Goal: Task Accomplishment & Management: Complete application form

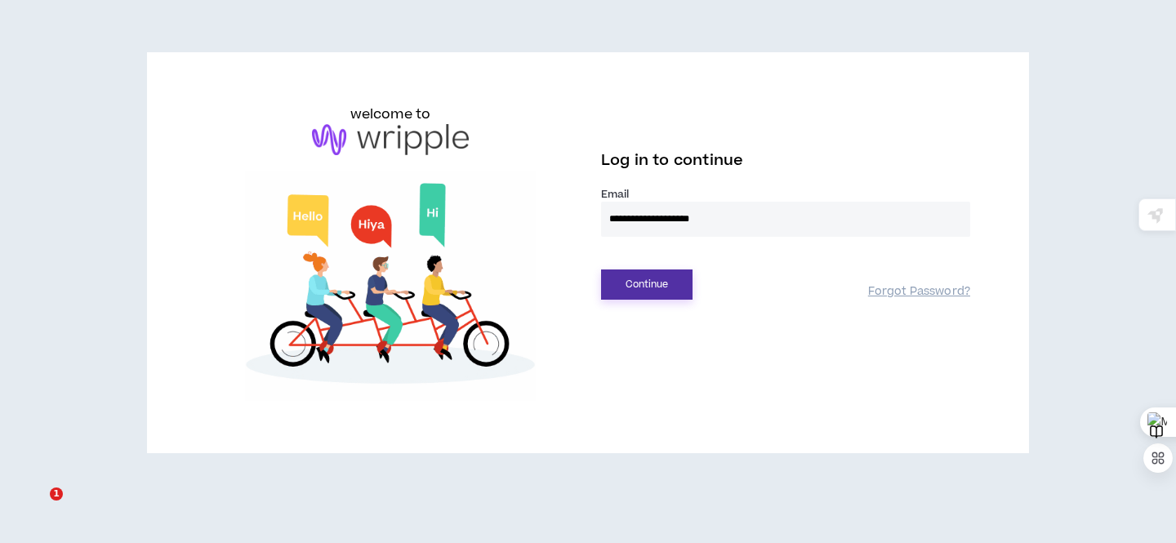
click at [652, 290] on button "Continue" at bounding box center [646, 284] width 91 height 30
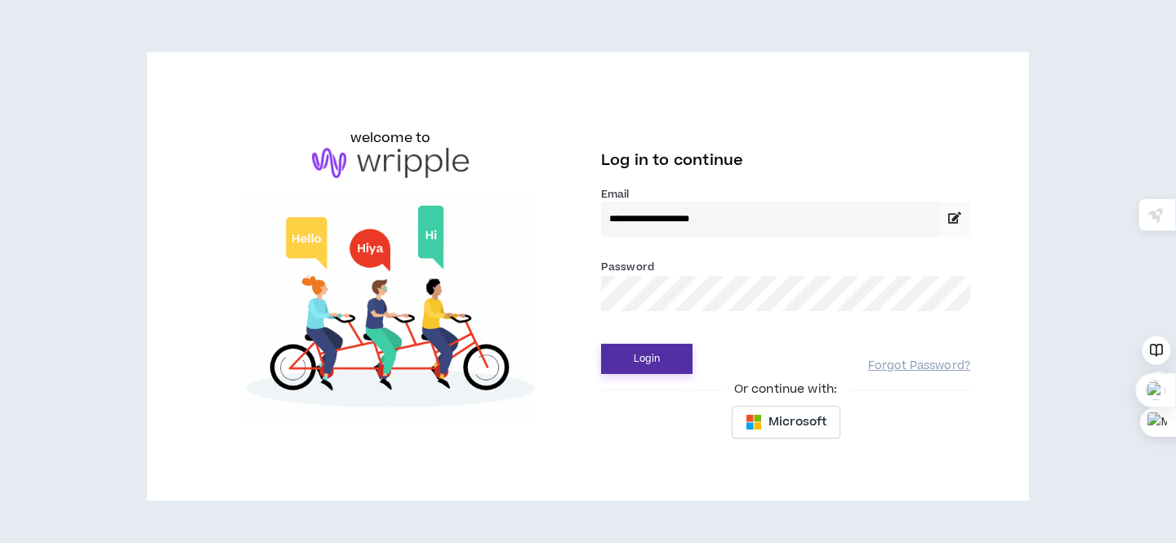
click at [635, 365] on button "Login" at bounding box center [646, 359] width 91 height 30
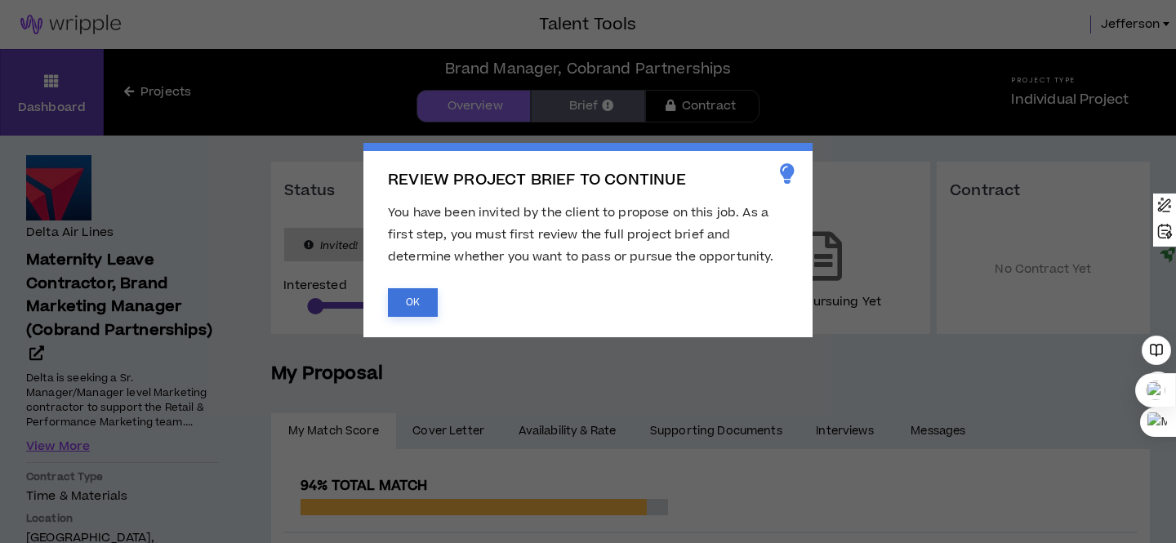
click at [422, 301] on button "OK" at bounding box center [413, 302] width 50 height 29
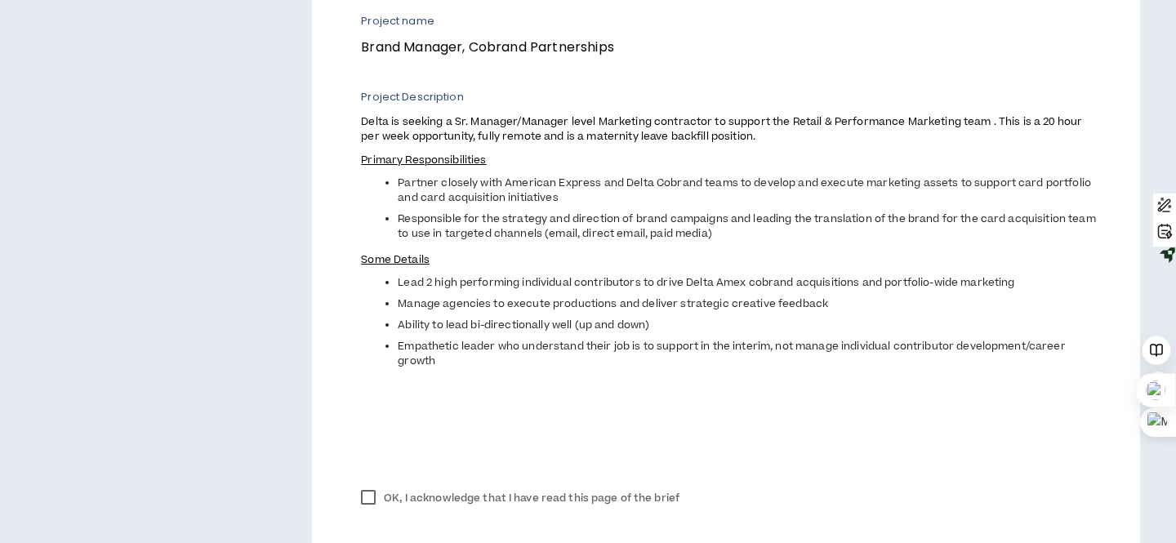
scroll to position [635, 0]
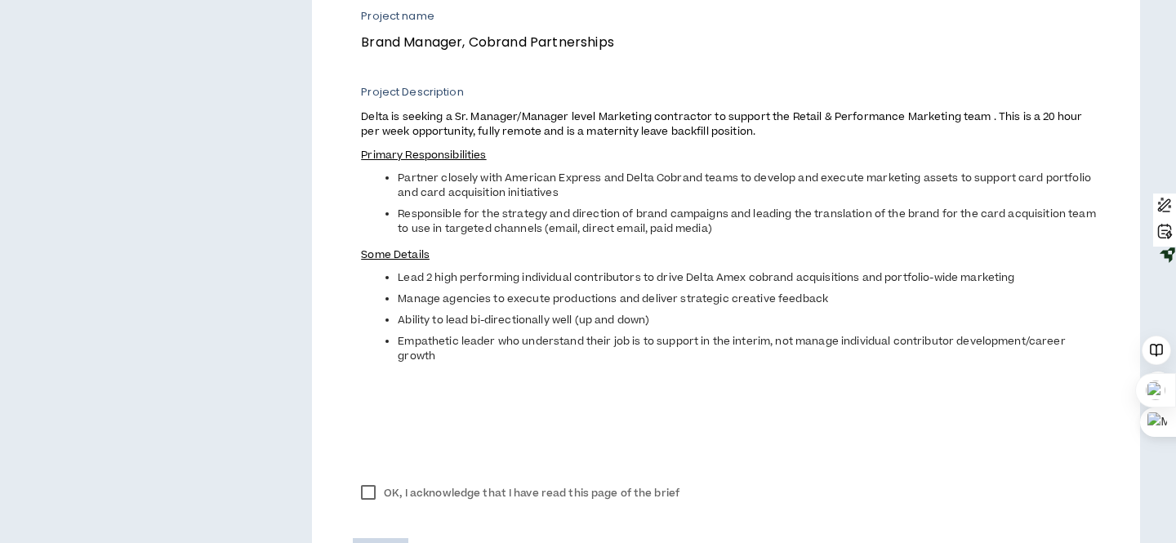
click at [369, 496] on label "OK, I acknowledge that I have read this page of the brief" at bounding box center [520, 493] width 335 height 24
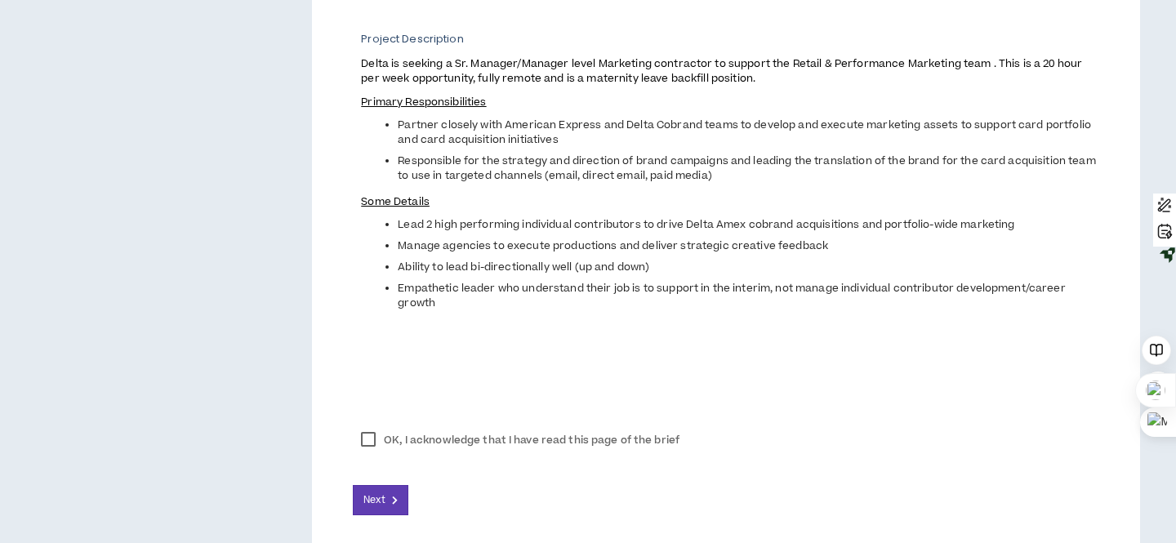
scroll to position [693, 0]
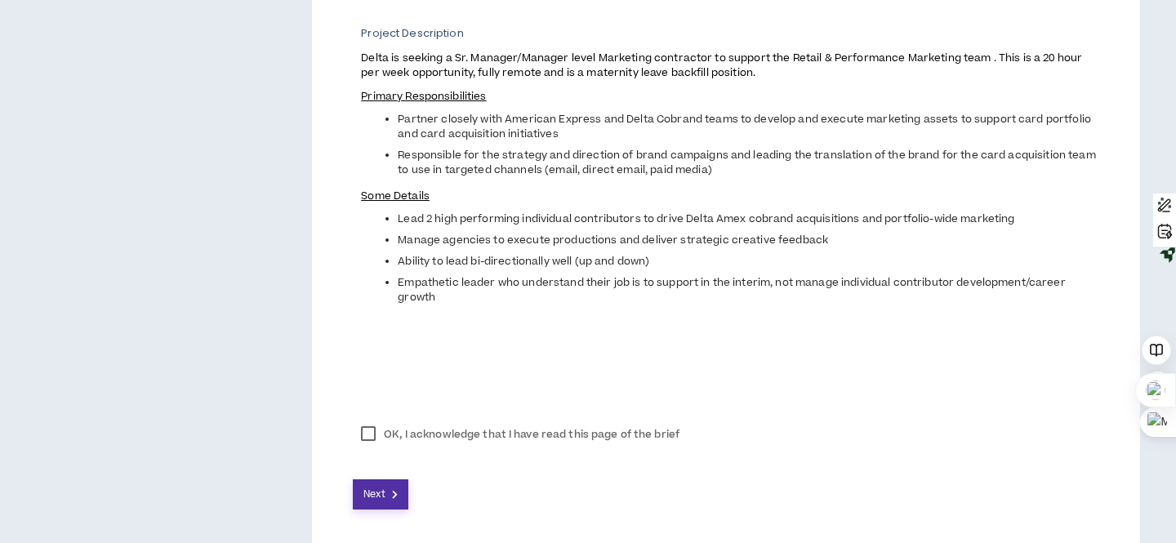
click at [382, 491] on span "Next" at bounding box center [373, 495] width 21 height 16
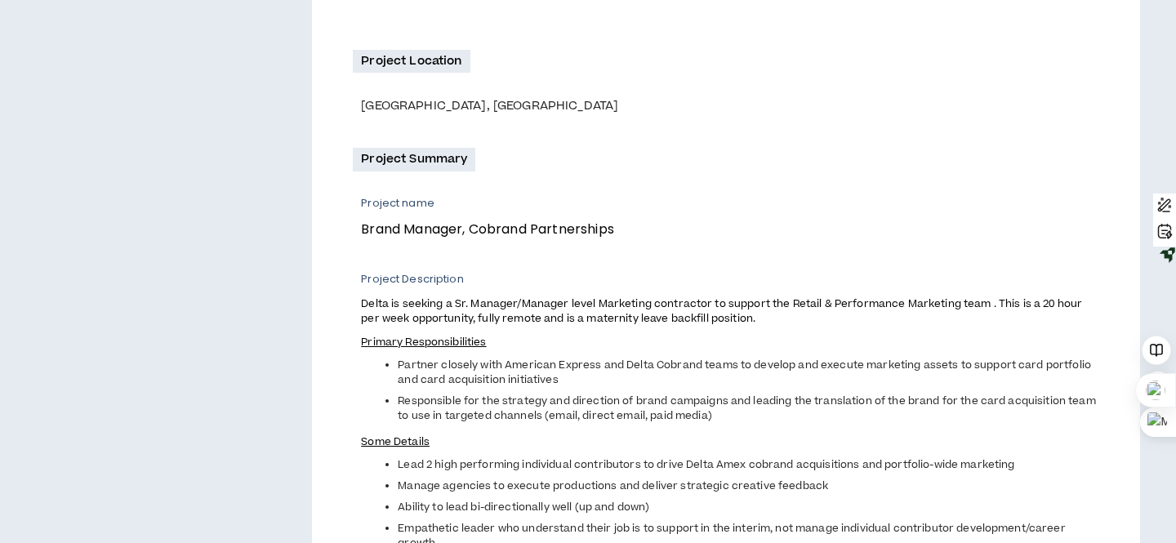
scroll to position [0, 0]
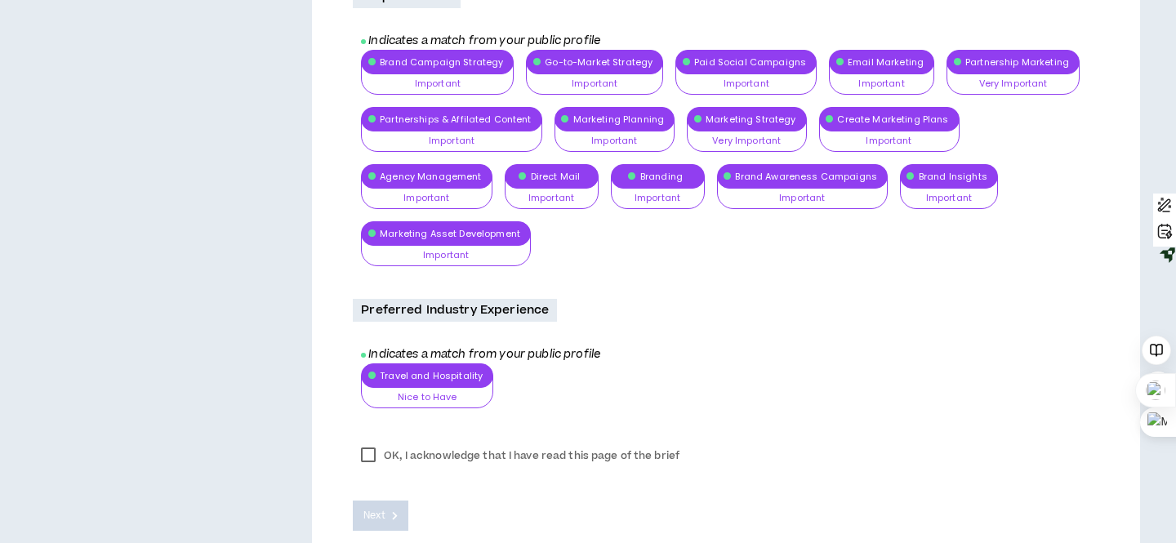
scroll to position [1016, 0]
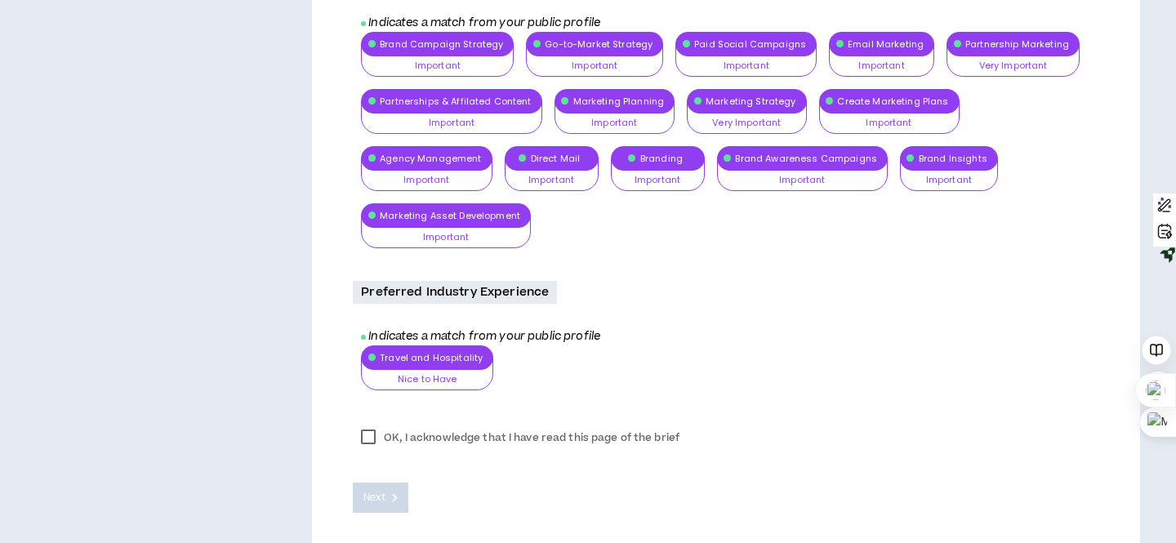
click at [370, 425] on label "OK, I acknowledge that I have read this page of the brief" at bounding box center [520, 437] width 335 height 24
click at [390, 483] on button "Next" at bounding box center [381, 498] width 56 height 30
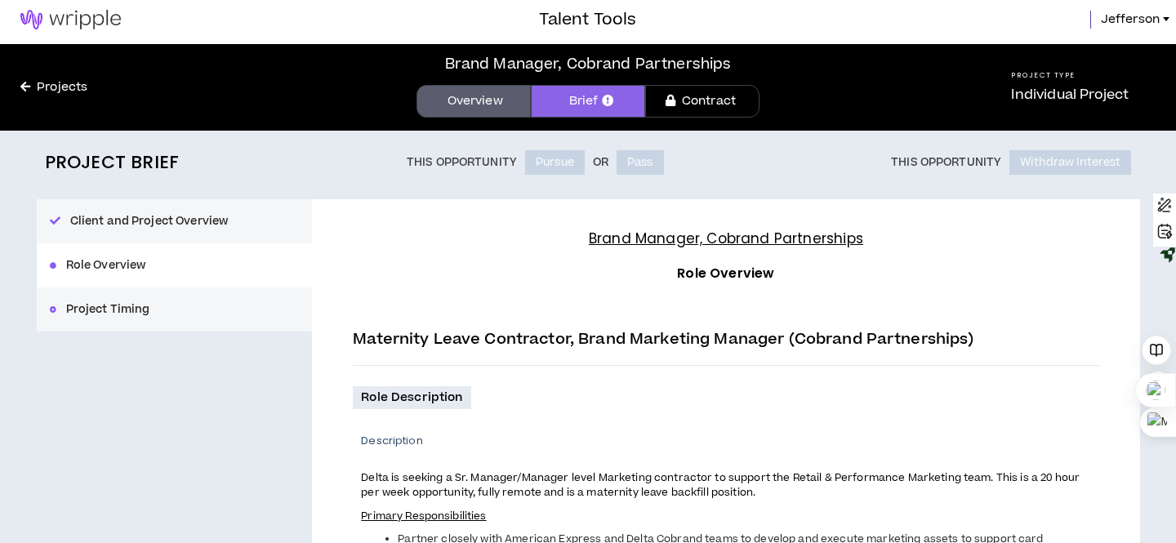
scroll to position [0, 0]
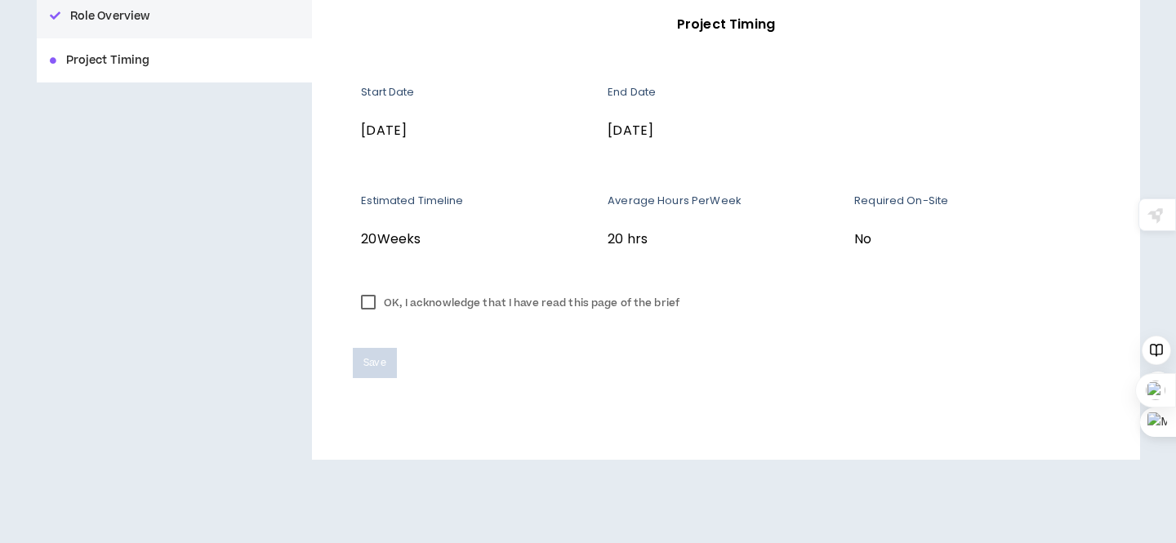
scroll to position [260, 0]
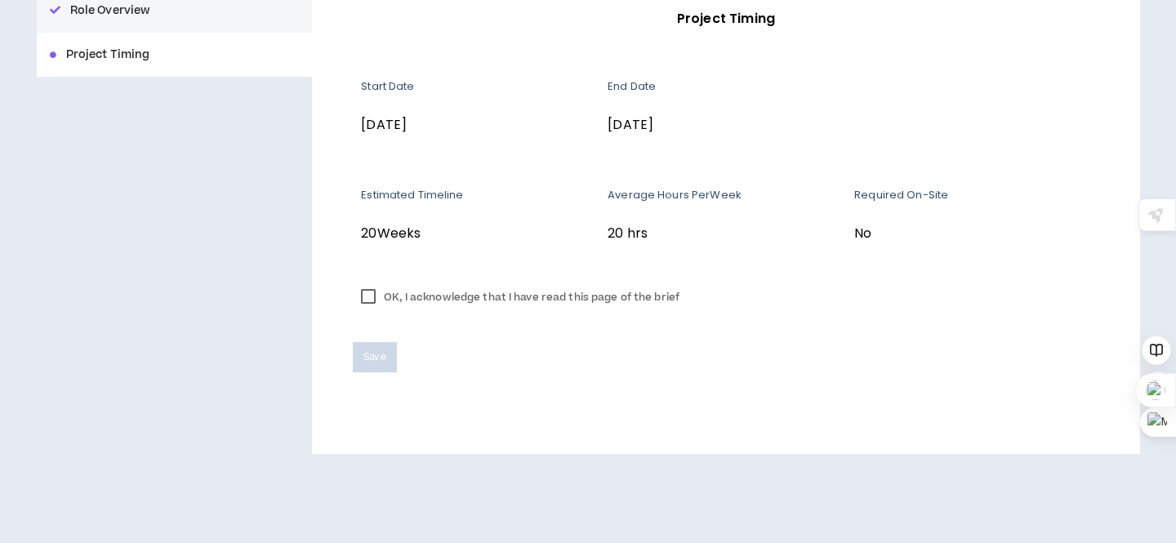
click at [369, 299] on label "OK, I acknowledge that I have read this page of the brief" at bounding box center [520, 297] width 335 height 24
click at [380, 352] on span "Save" at bounding box center [374, 358] width 22 height 16
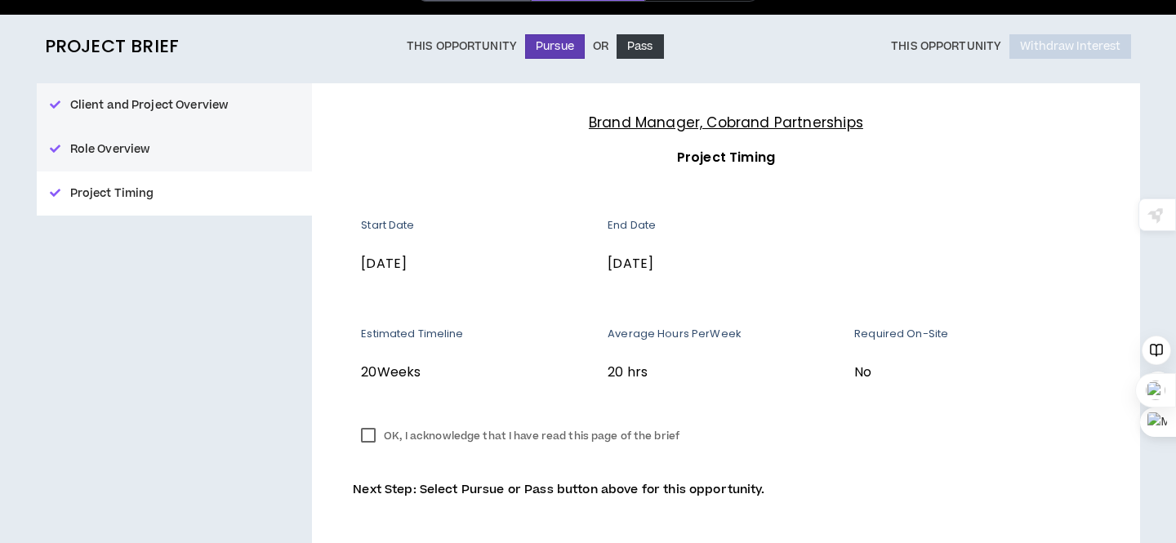
scroll to position [0, 0]
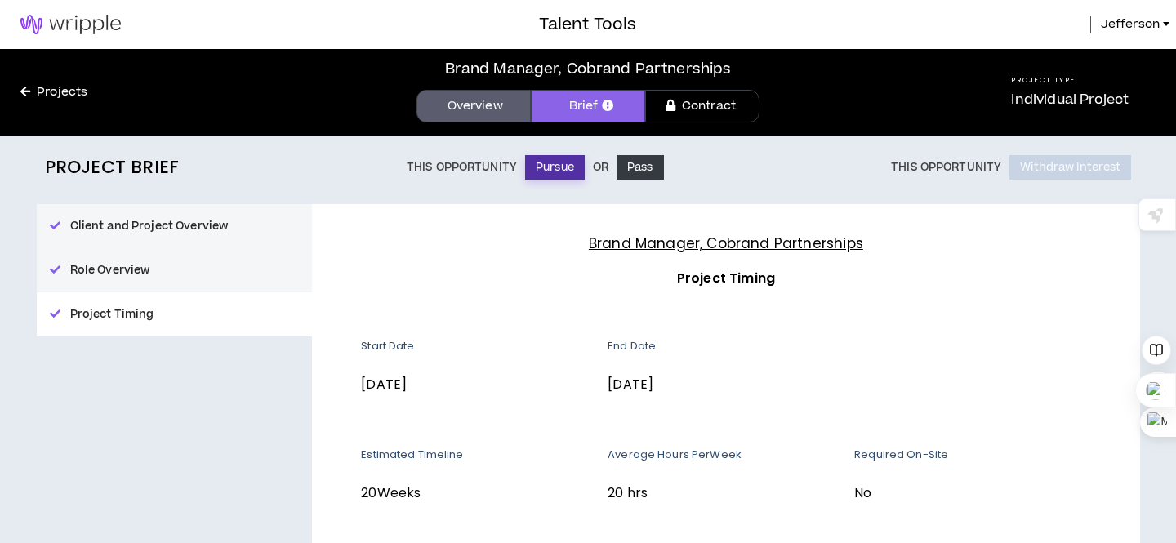
click at [554, 167] on button "Pursue" at bounding box center [555, 167] width 60 height 24
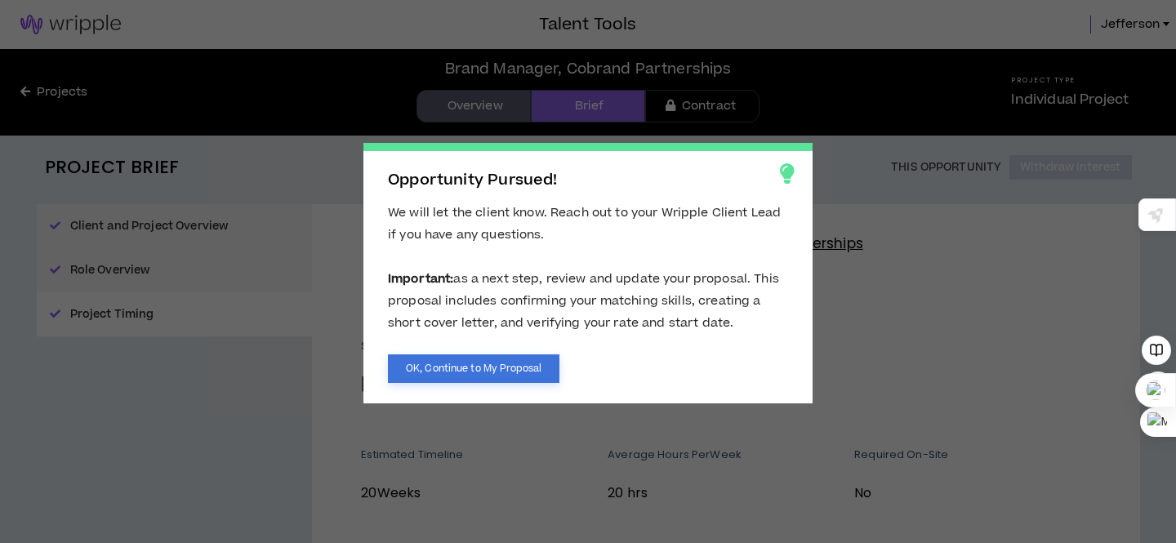
click at [529, 359] on button "OK, Continue to My Proposal" at bounding box center [473, 368] width 171 height 29
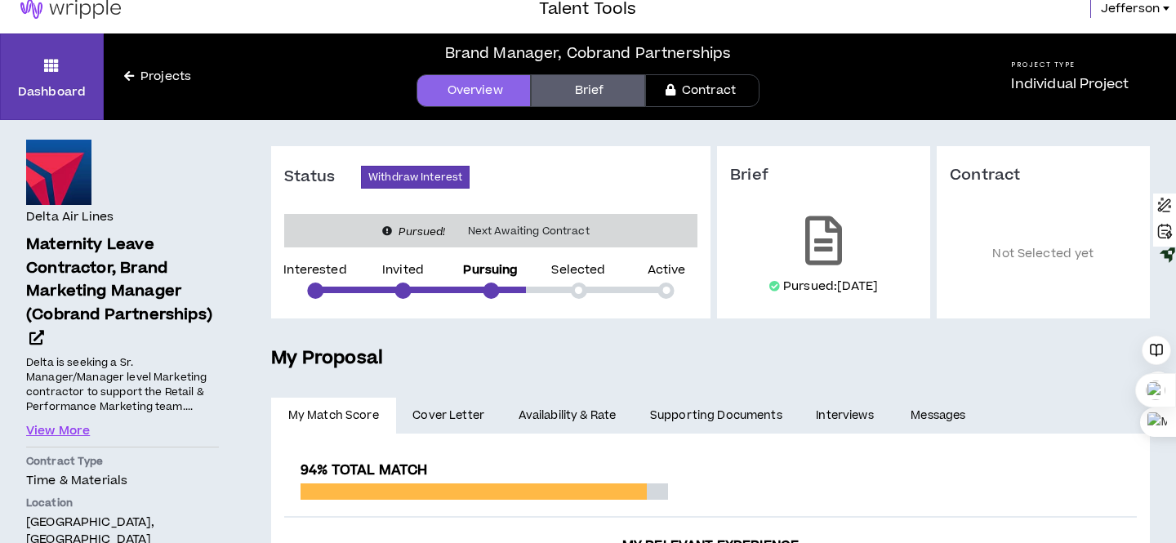
scroll to position [17, 0]
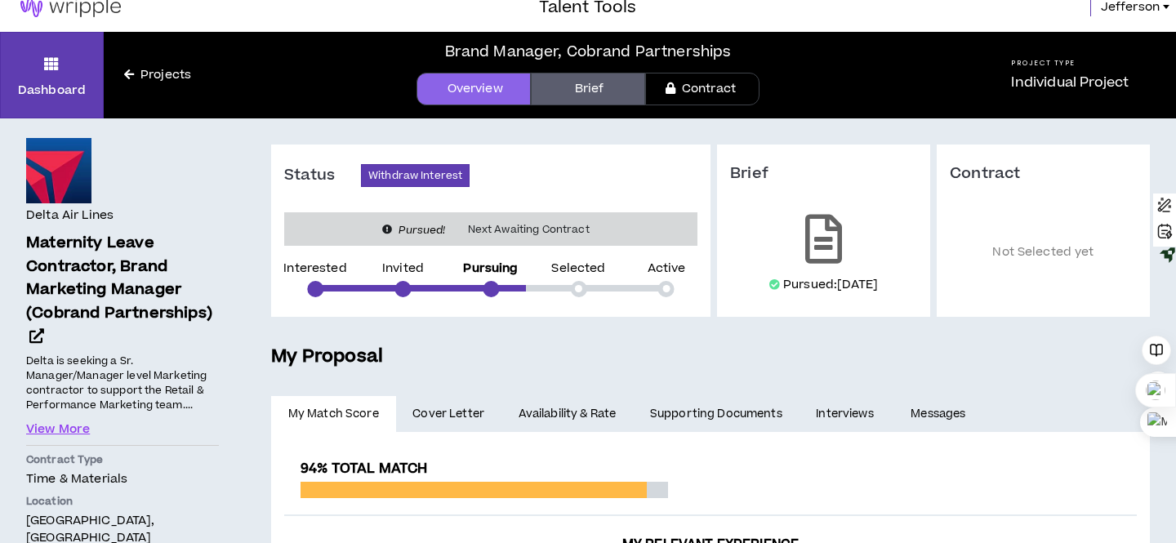
click at [586, 96] on link "Brief" at bounding box center [588, 89] width 114 height 33
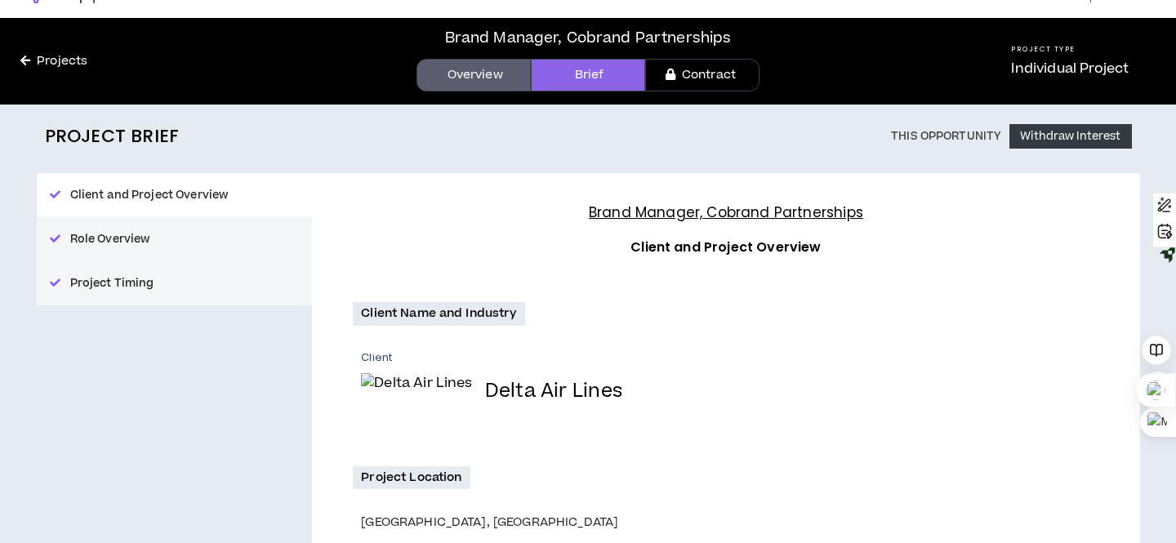
scroll to position [23, 0]
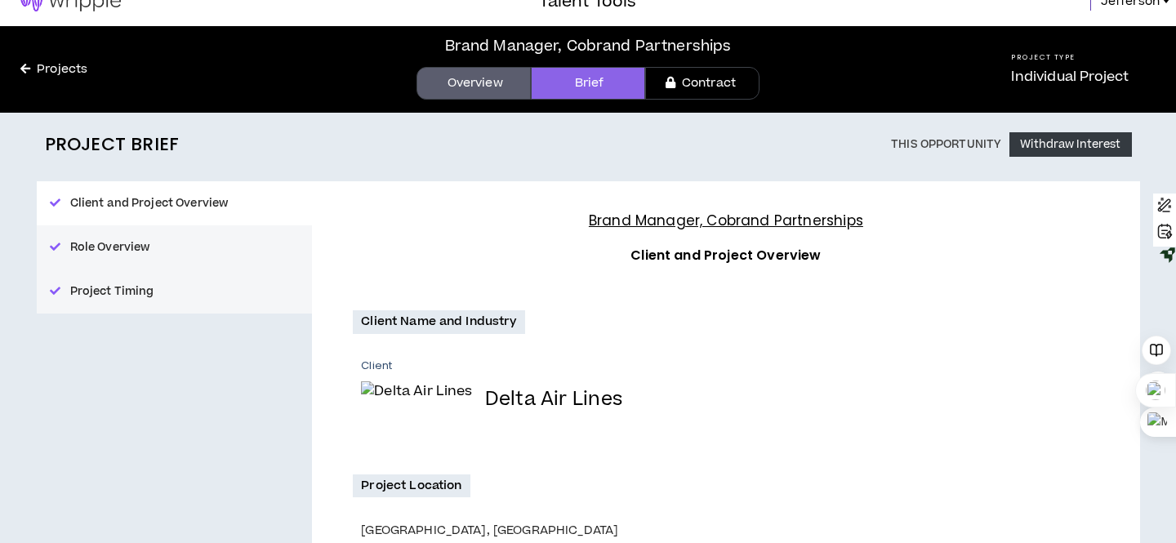
click at [490, 79] on link "Overview" at bounding box center [473, 83] width 114 height 33
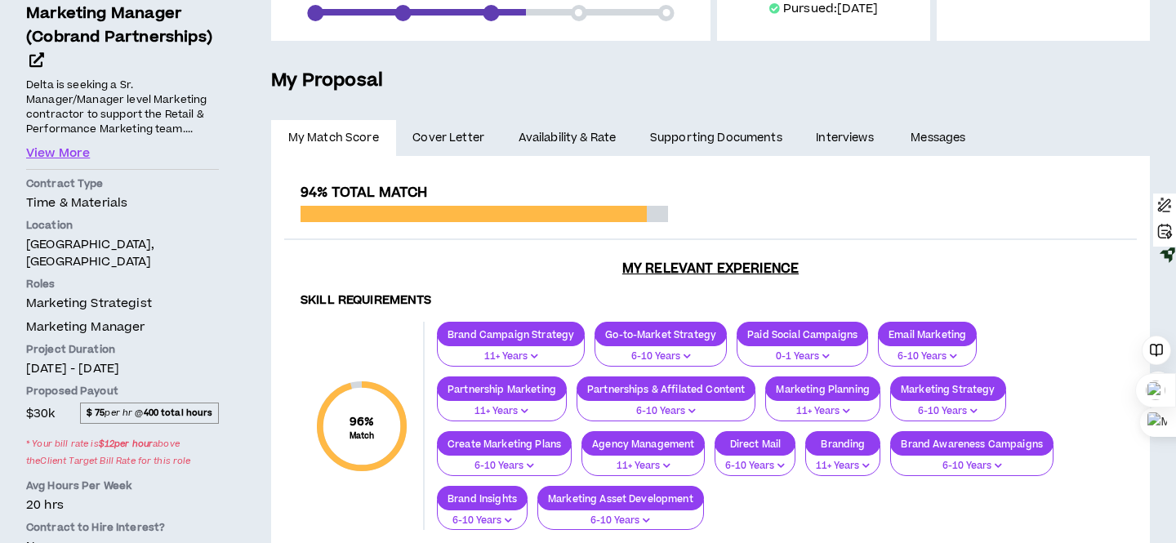
scroll to position [283, 0]
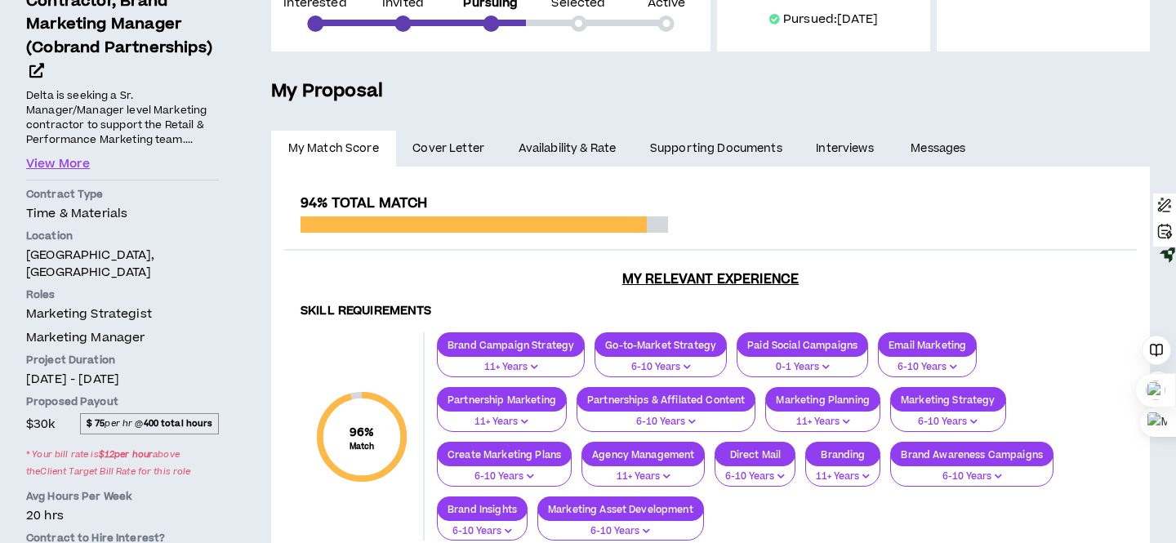
click at [471, 153] on span "Cover Letter" at bounding box center [448, 149] width 72 height 18
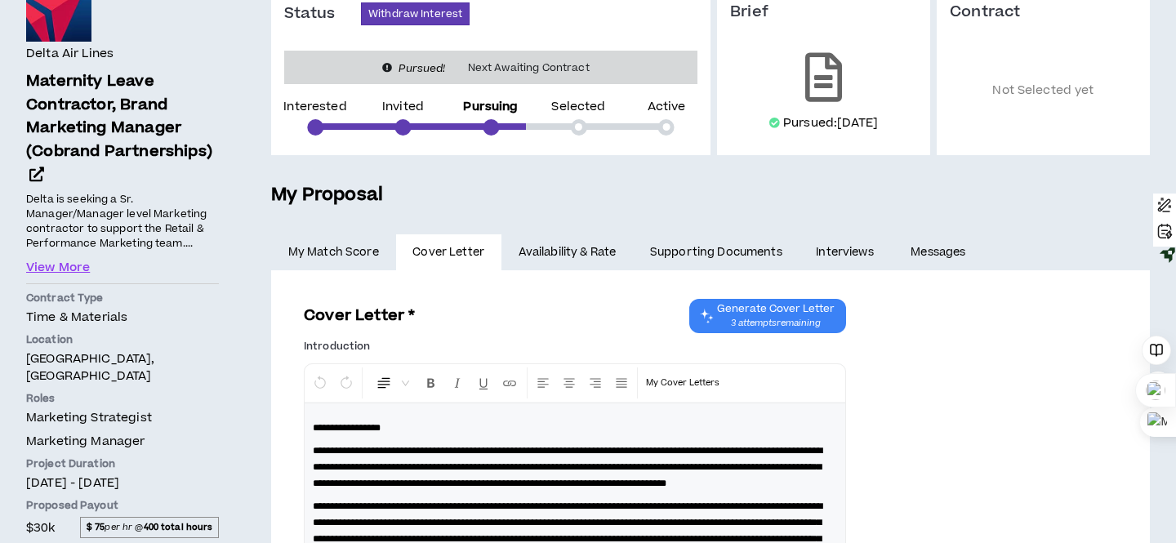
scroll to position [6, 0]
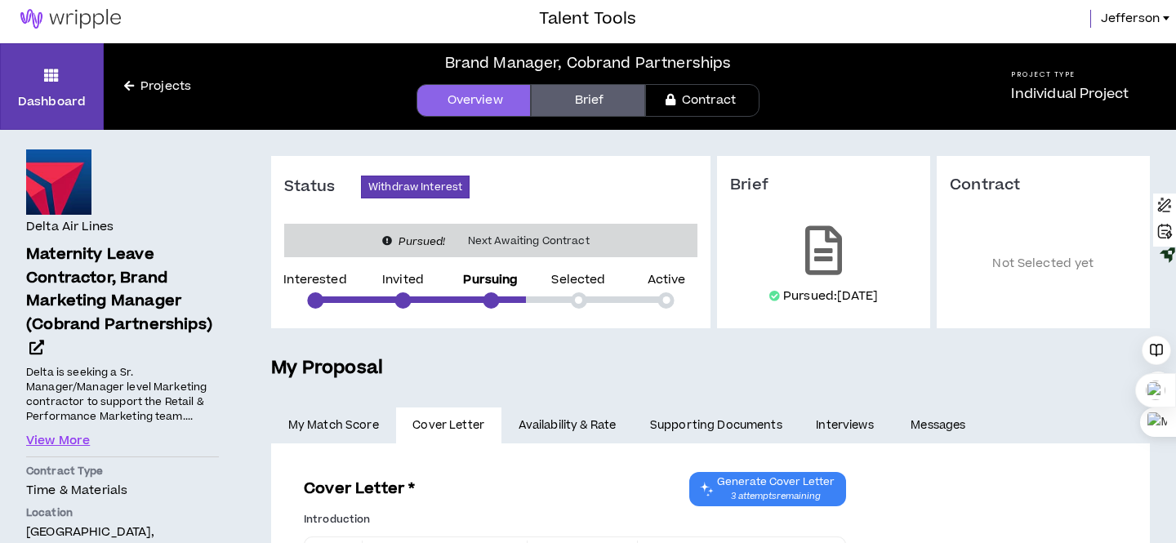
click at [553, 425] on link "Availability & Rate" at bounding box center [566, 426] width 131 height 36
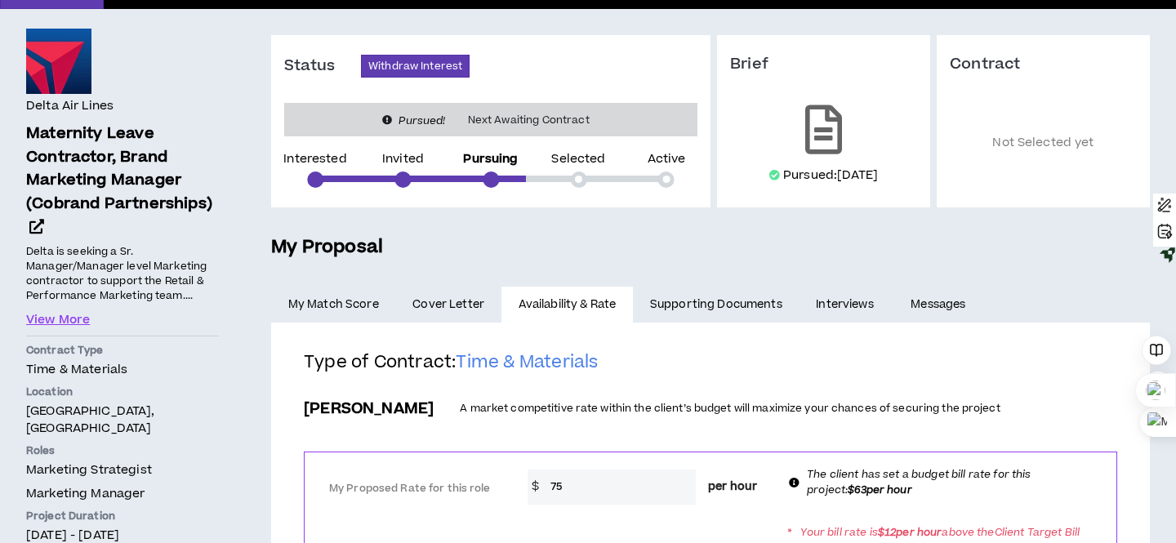
scroll to position [96, 0]
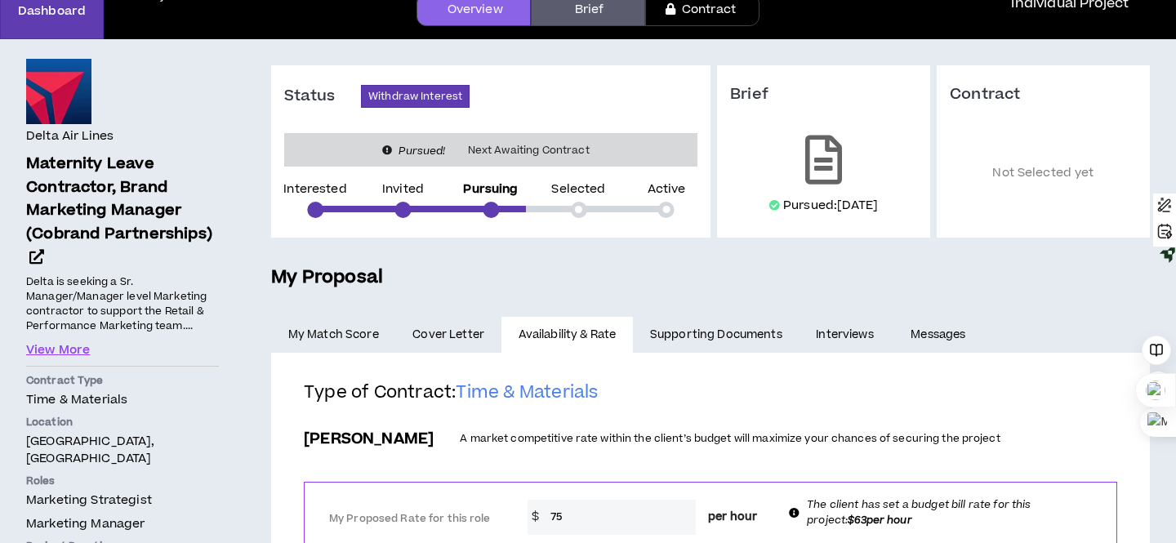
click at [710, 344] on link "Supporting Documents" at bounding box center [716, 335] width 166 height 36
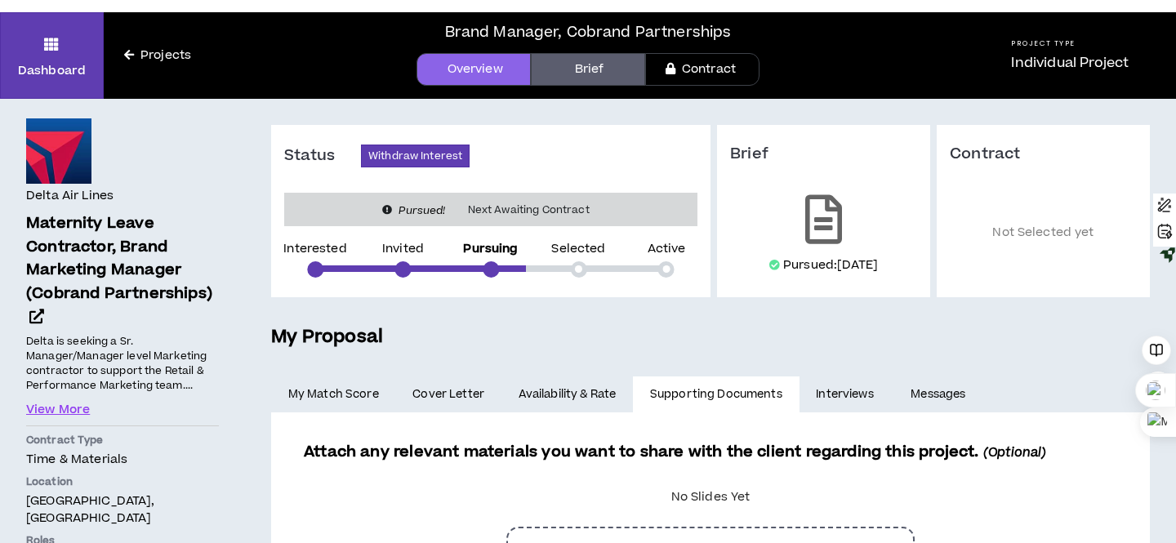
scroll to position [19, 0]
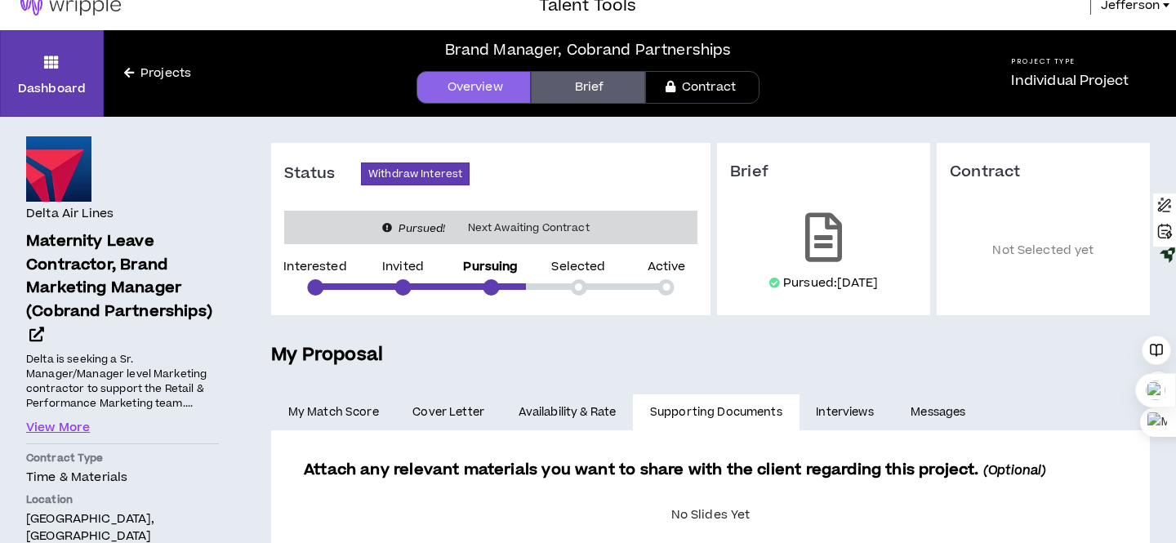
click at [853, 413] on link "Interviews" at bounding box center [846, 412] width 95 height 36
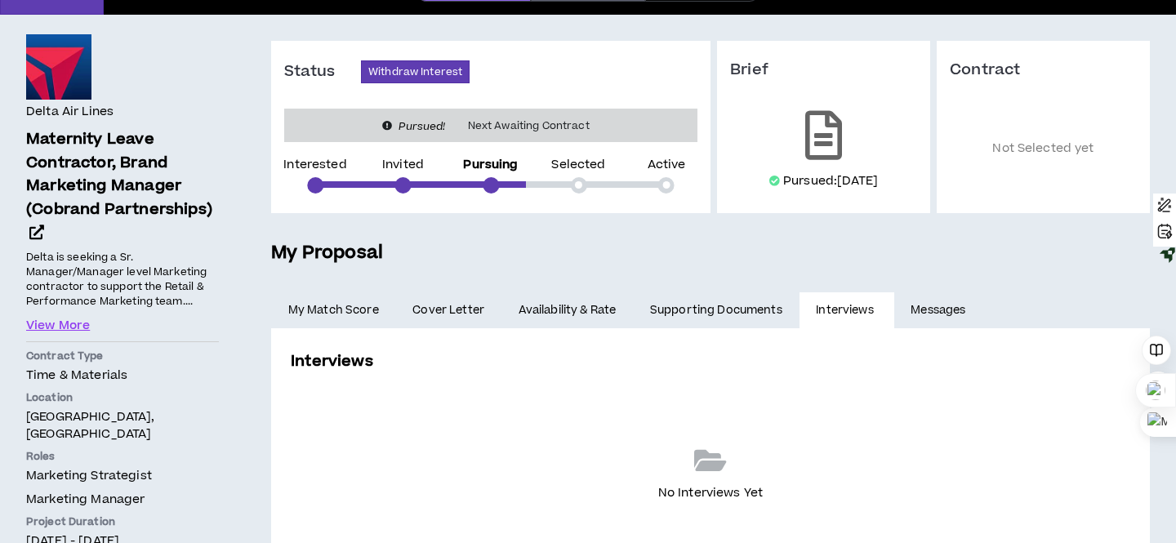
scroll to position [87, 0]
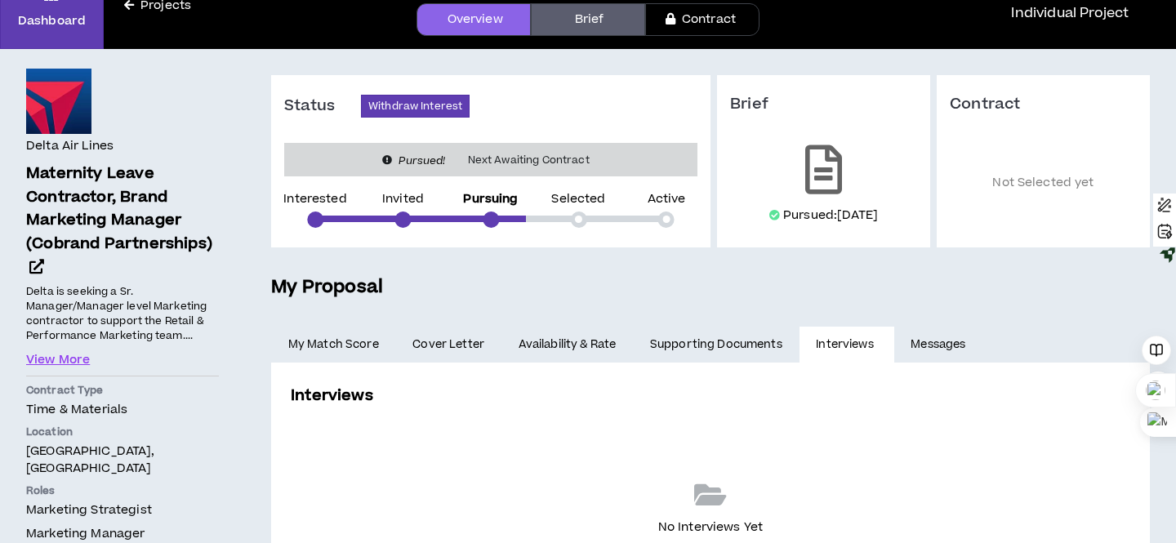
click at [929, 349] on link "Messages" at bounding box center [940, 345] width 92 height 36
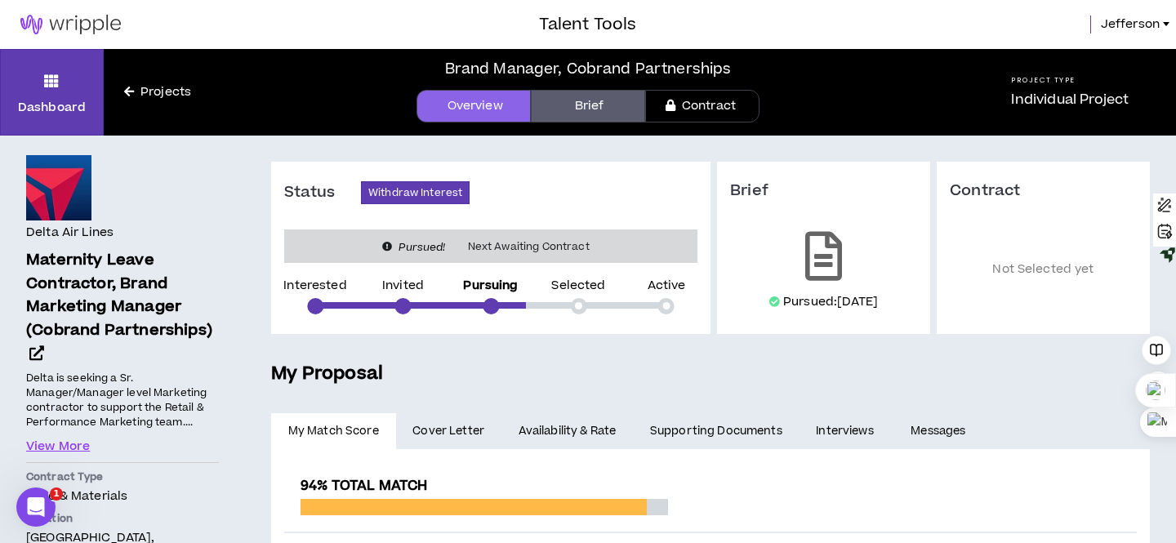
click at [613, 105] on link "Brief" at bounding box center [588, 106] width 114 height 33
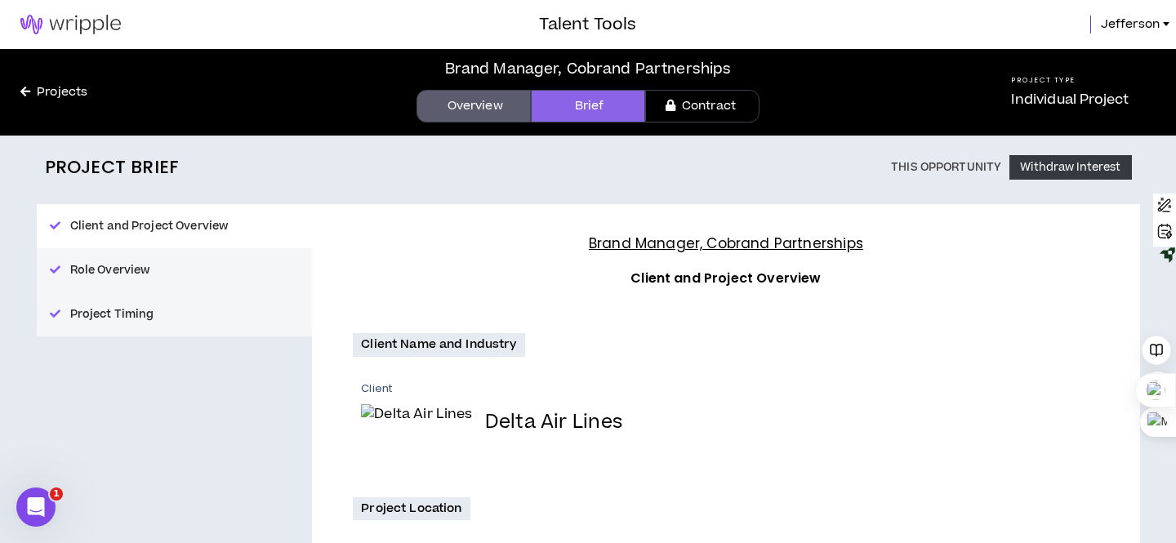
click at [709, 114] on link "Contract" at bounding box center [702, 106] width 114 height 33
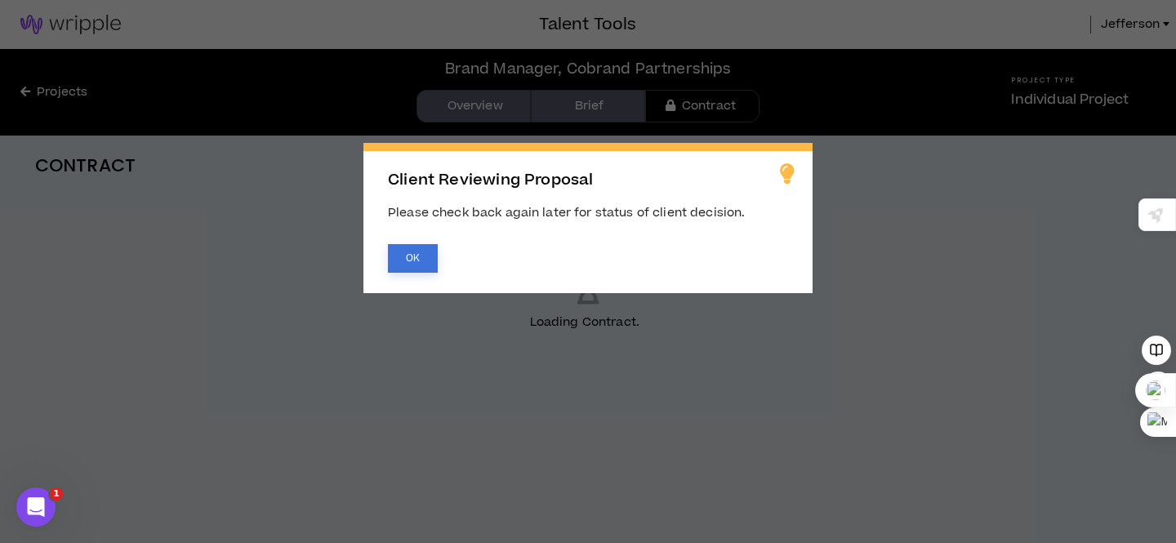
click at [417, 259] on button "OK" at bounding box center [413, 258] width 50 height 29
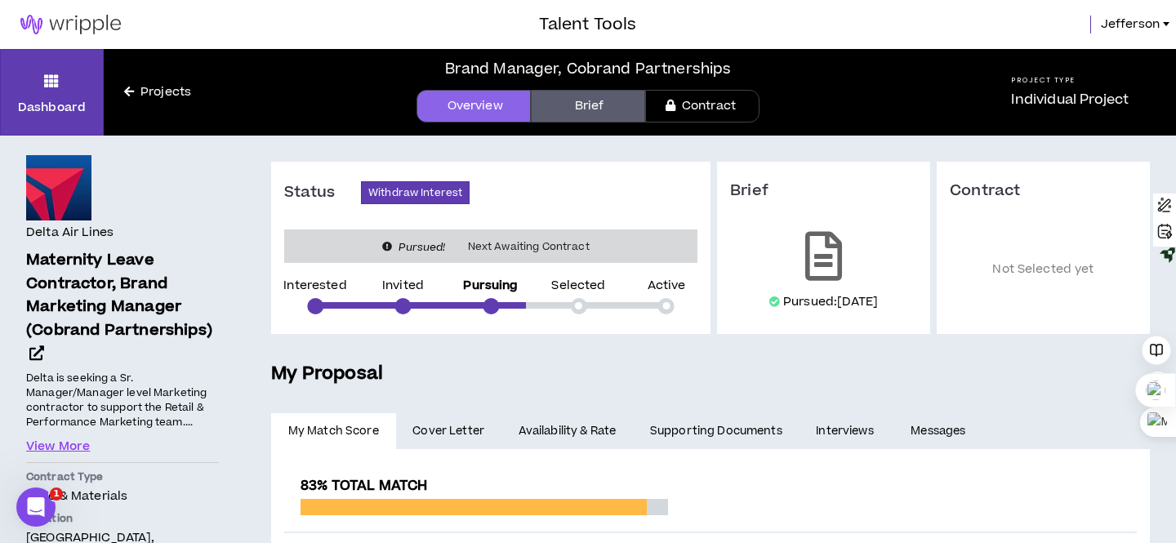
click at [595, 105] on link "Brief" at bounding box center [588, 106] width 114 height 33
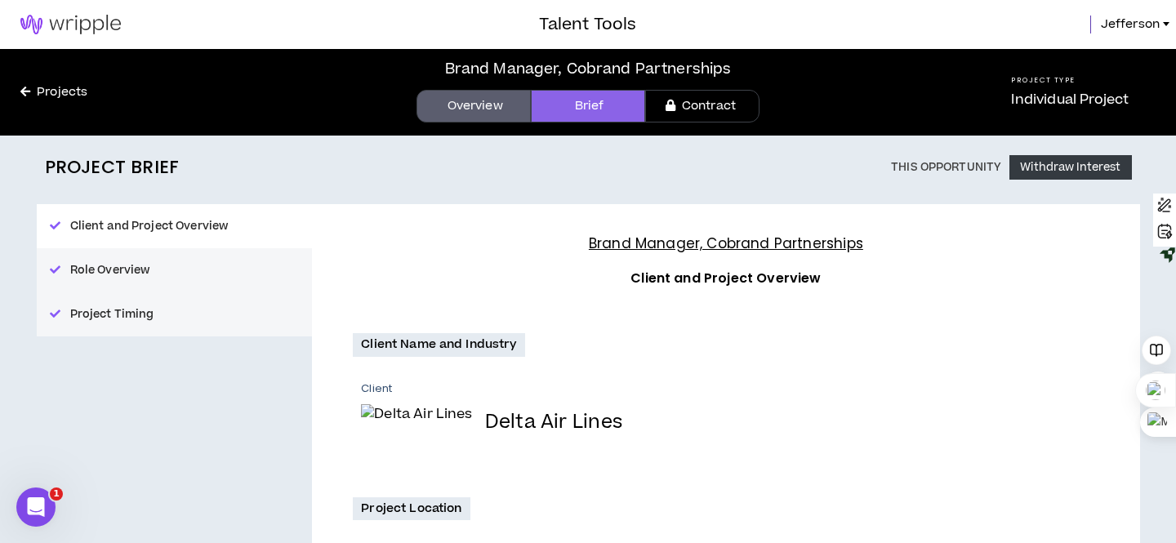
click at [490, 104] on link "Overview" at bounding box center [473, 106] width 114 height 33
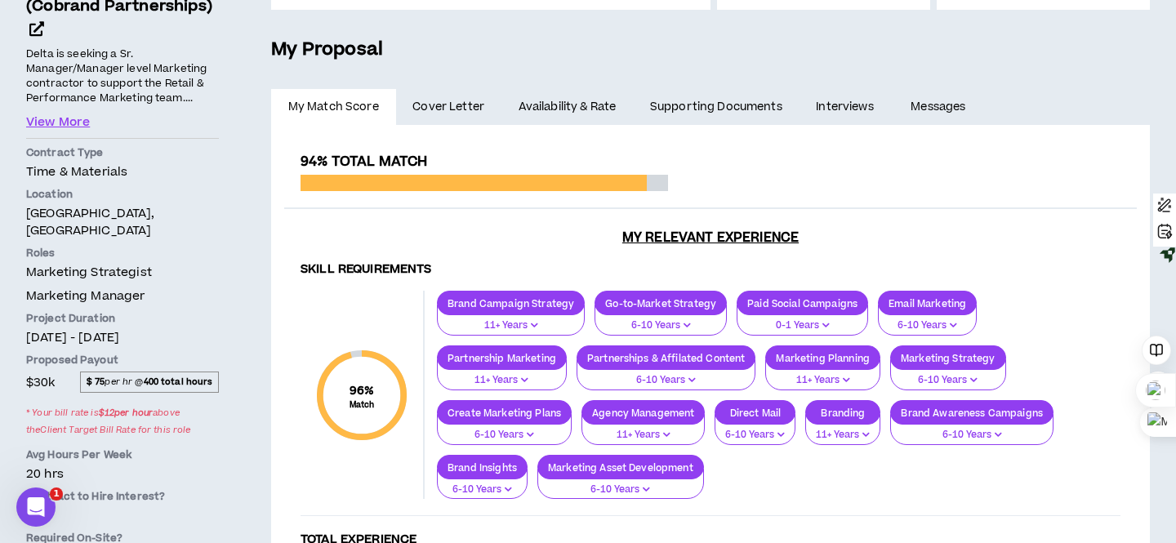
scroll to position [299, 0]
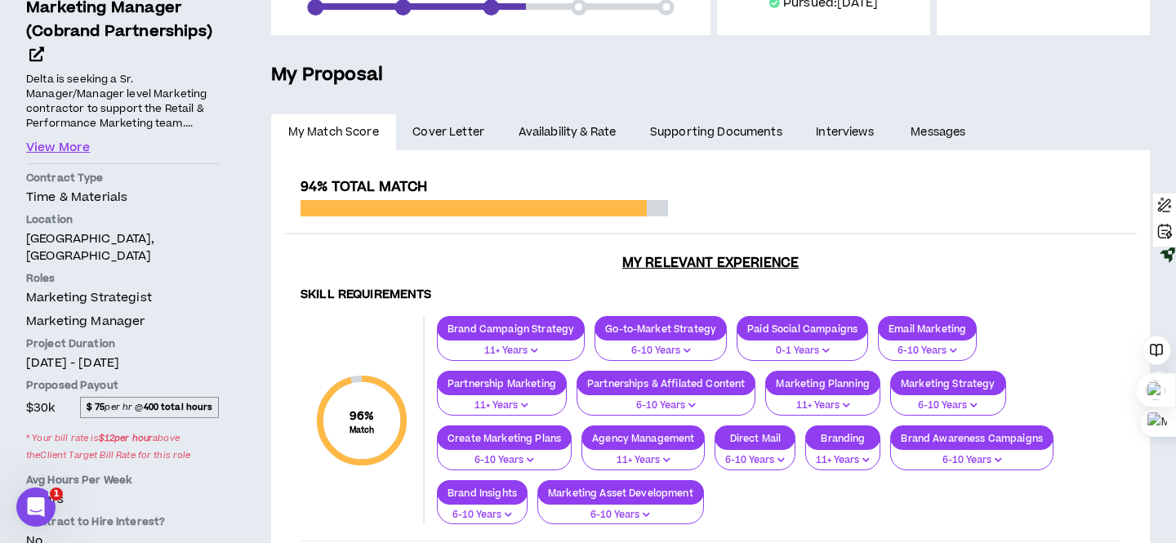
click at [576, 128] on link "Availability & Rate" at bounding box center [566, 132] width 131 height 36
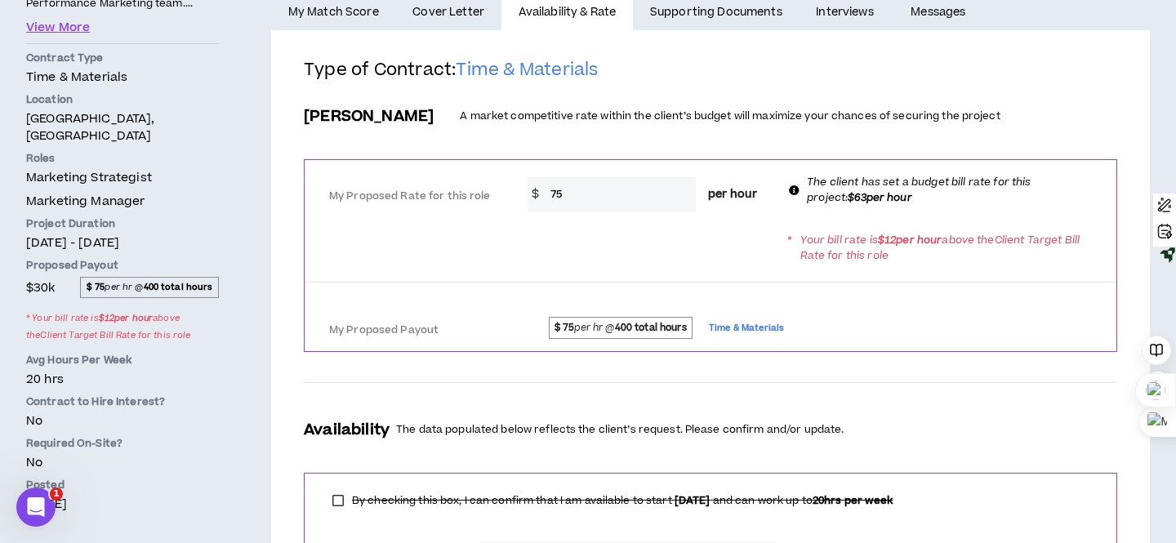
scroll to position [309, 0]
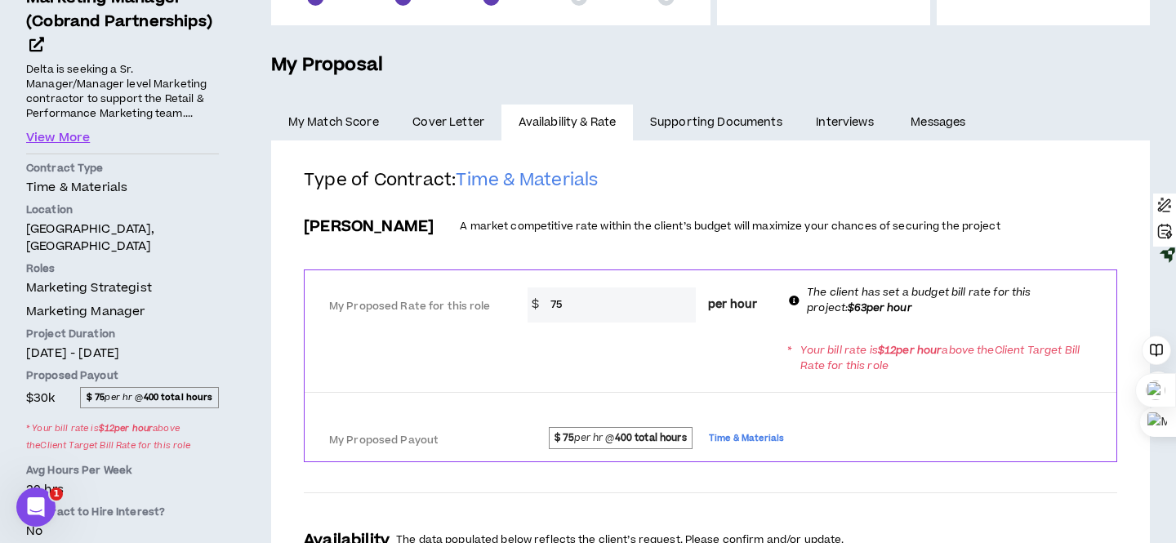
click at [573, 302] on input "75" at bounding box center [619, 304] width 154 height 35
click at [580, 212] on div "Bill Rate A market competitive rate within the client’s budget will maximize yo…" at bounding box center [710, 226] width 813 height 35
click at [566, 301] on input "75" at bounding box center [619, 304] width 154 height 35
type input "7"
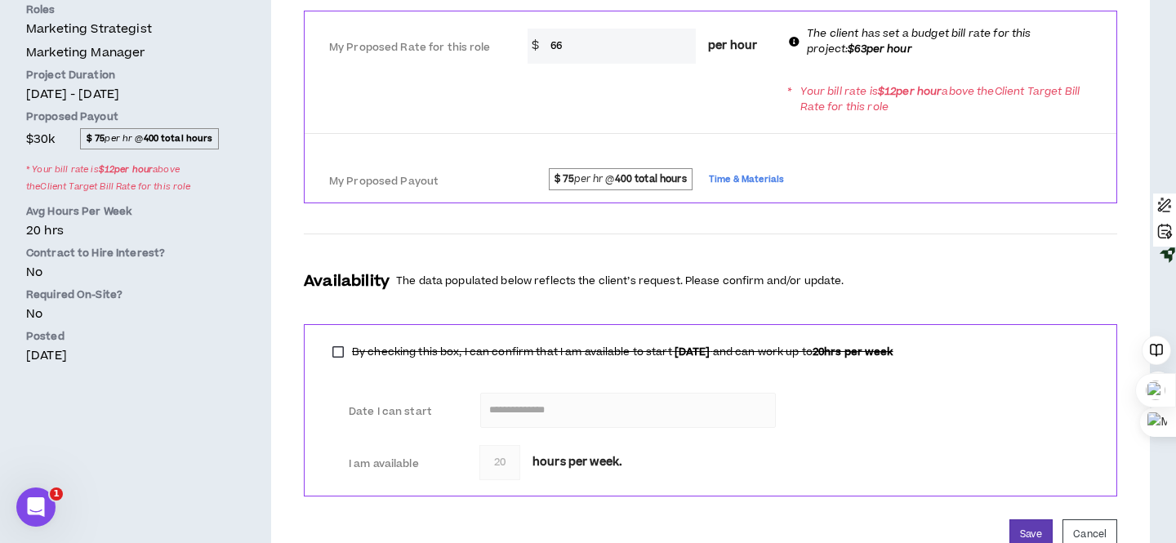
scroll to position [629, 0]
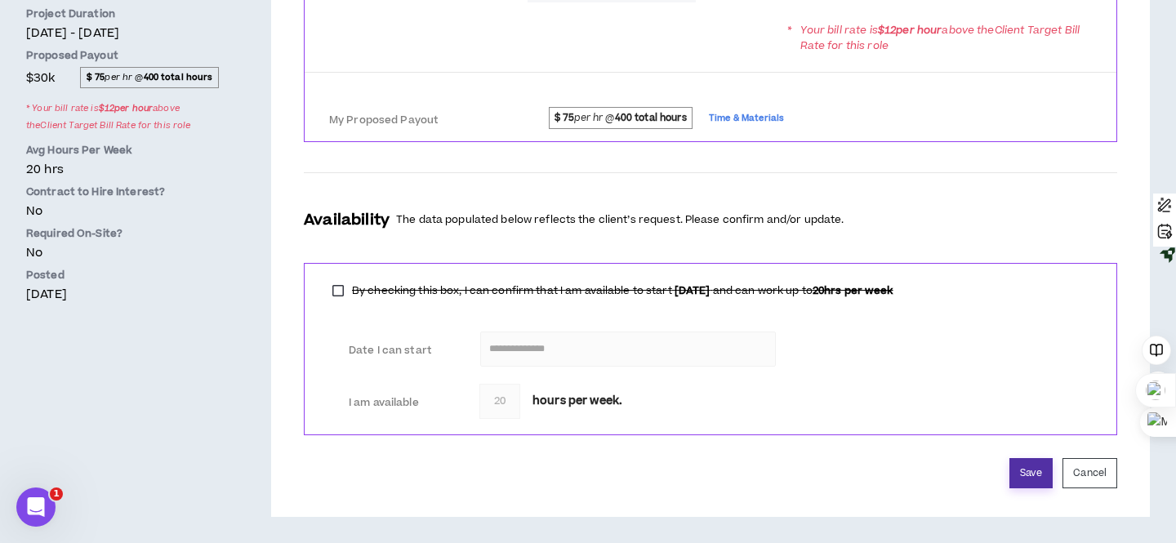
type input "66"
click at [1036, 469] on button "Save" at bounding box center [1030, 473] width 43 height 30
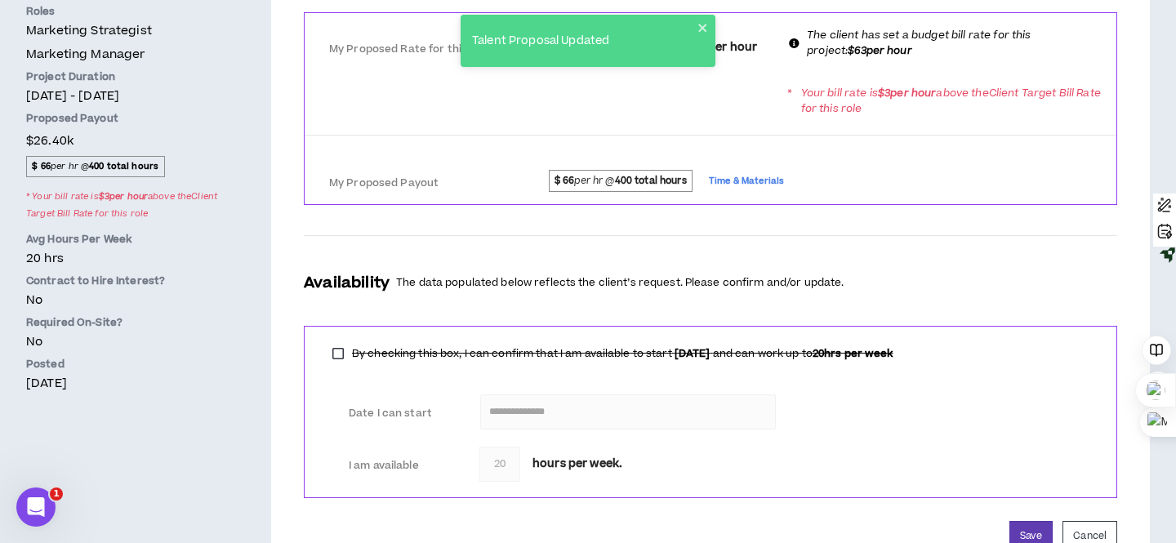
scroll to position [556, 0]
